Goal: Task Accomplishment & Management: Use online tool/utility

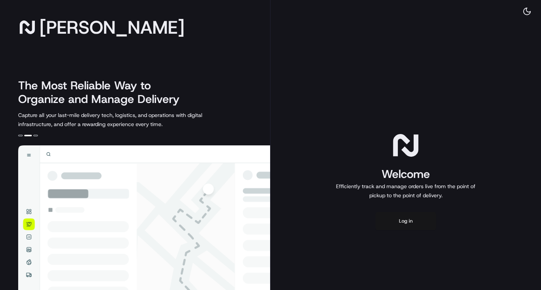
click at [414, 222] on button "Log in" at bounding box center [406, 221] width 61 height 18
